Goal: Information Seeking & Learning: Learn about a topic

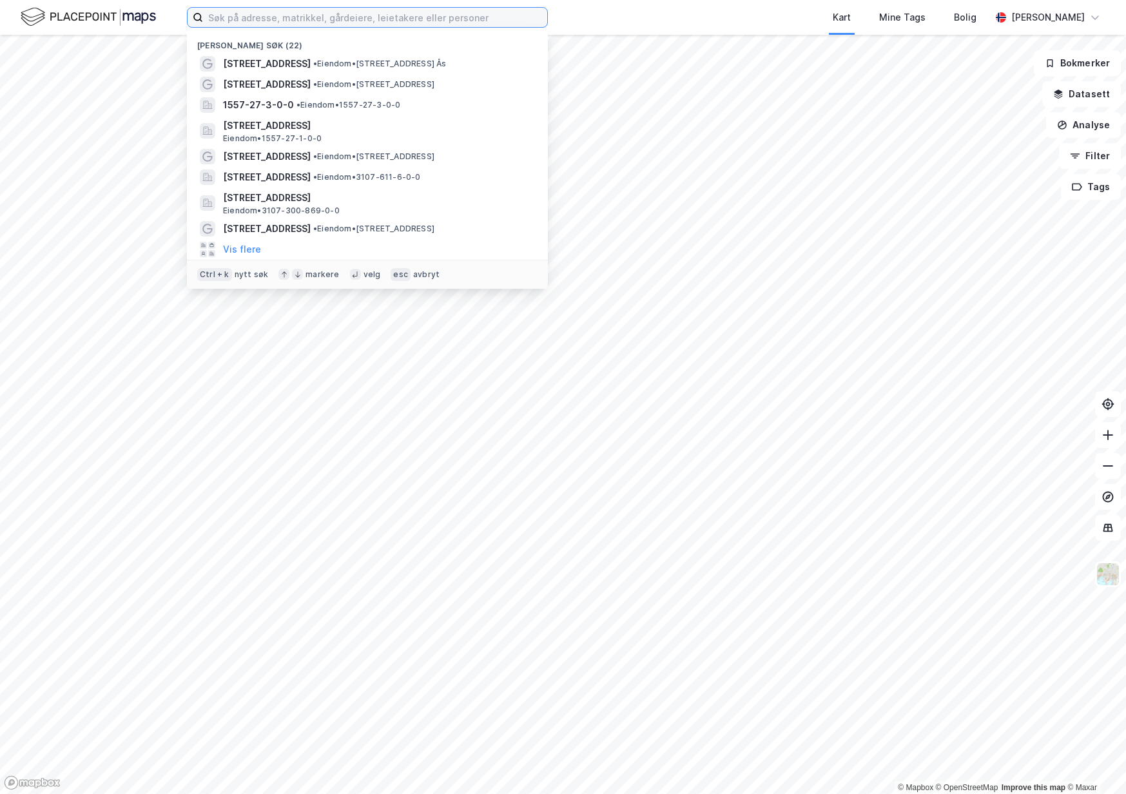
click at [347, 26] on input at bounding box center [375, 17] width 344 height 19
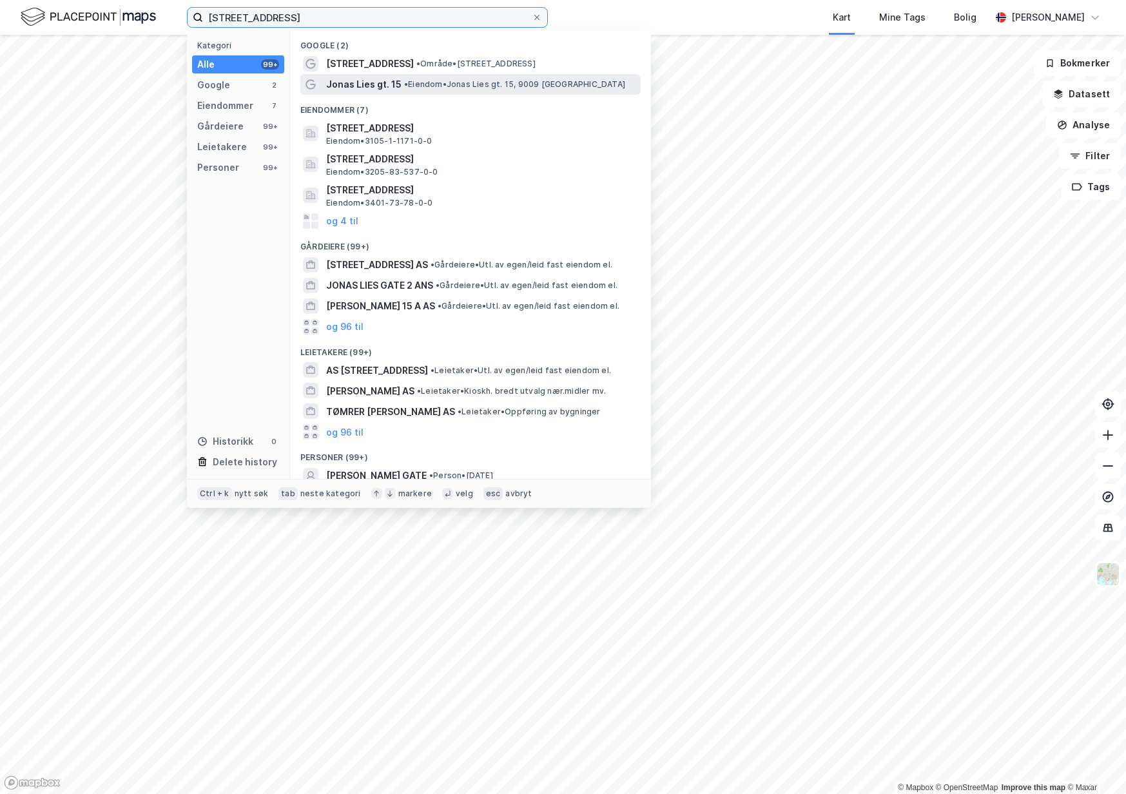
type input "[STREET_ADDRESS]"
click at [416, 86] on span "• Eiendom • Jonas Lies gt. 15, 9009 [GEOGRAPHIC_DATA]" at bounding box center [514, 84] width 221 height 10
